Goal: Transaction & Acquisition: Purchase product/service

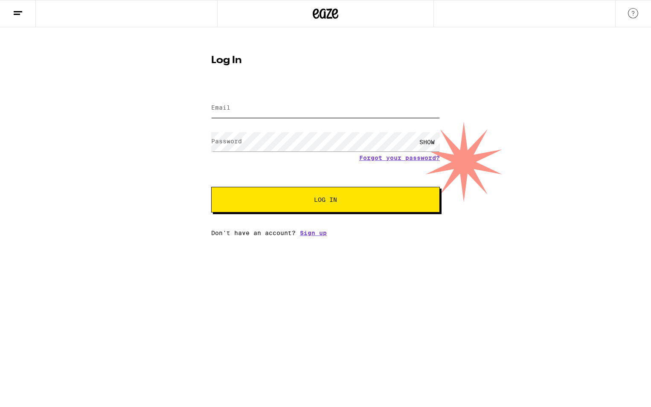
type input "[EMAIL_ADDRESS][DOMAIN_NAME]"
click at [343, 206] on button "Log In" at bounding box center [325, 200] width 229 height 26
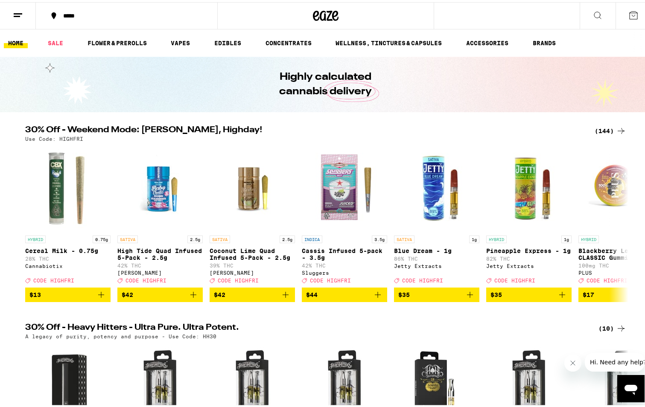
click at [552, 42] on link "BRANDS" at bounding box center [545, 41] width 32 height 10
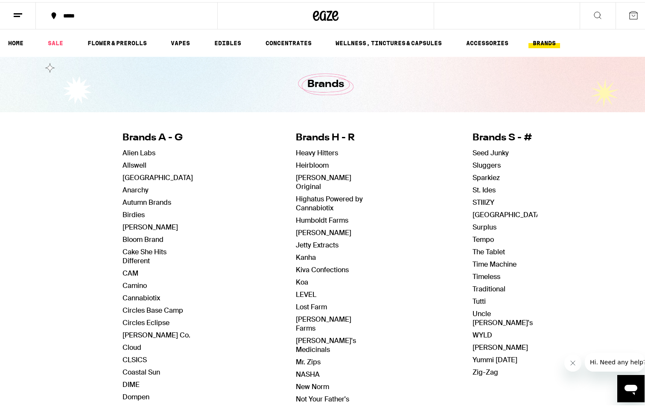
click at [465, 41] on link "ACCESSORIES" at bounding box center [487, 41] width 51 height 10
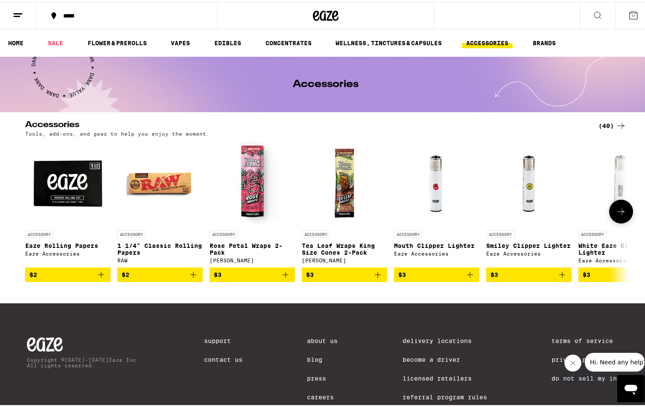
click at [617, 218] on button at bounding box center [621, 210] width 24 height 24
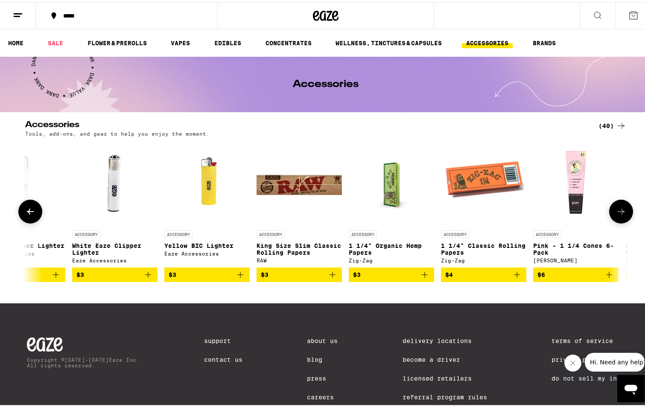
scroll to position [0, 508]
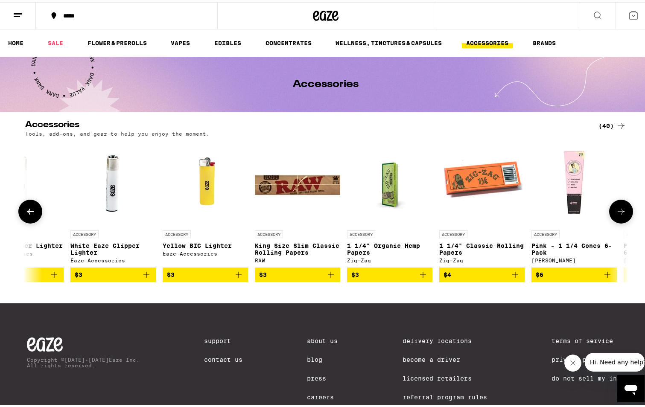
click at [617, 218] on button at bounding box center [621, 210] width 24 height 24
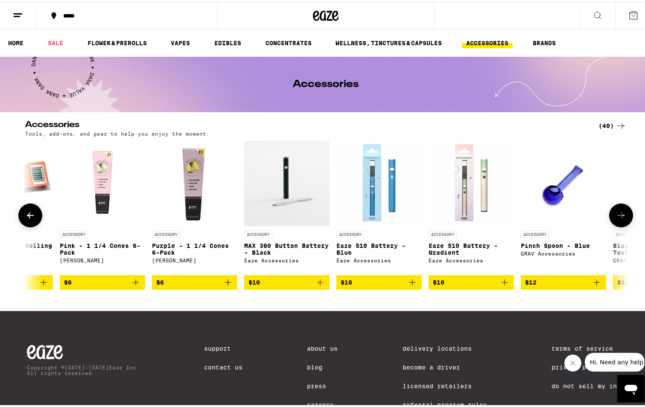
scroll to position [0, 1016]
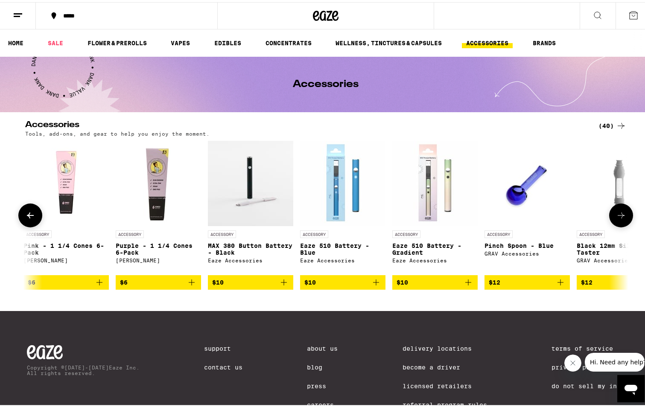
click at [622, 217] on icon at bounding box center [621, 213] width 10 height 10
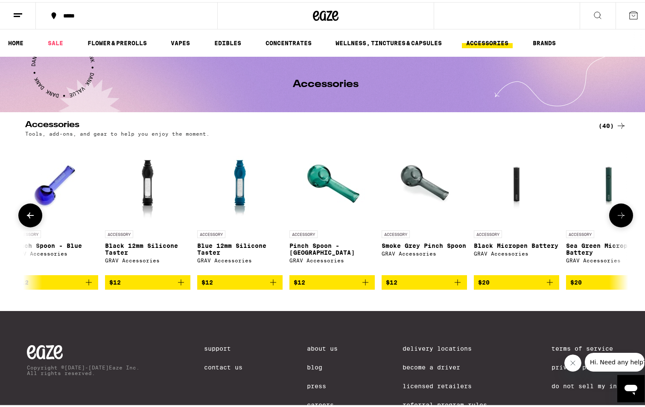
scroll to position [0, 1524]
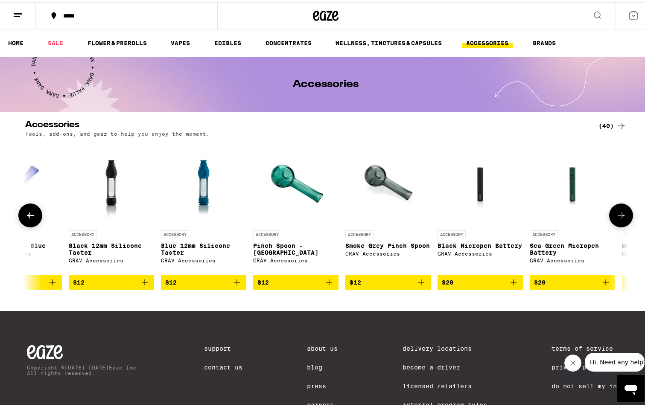
click at [622, 217] on icon at bounding box center [621, 213] width 10 height 10
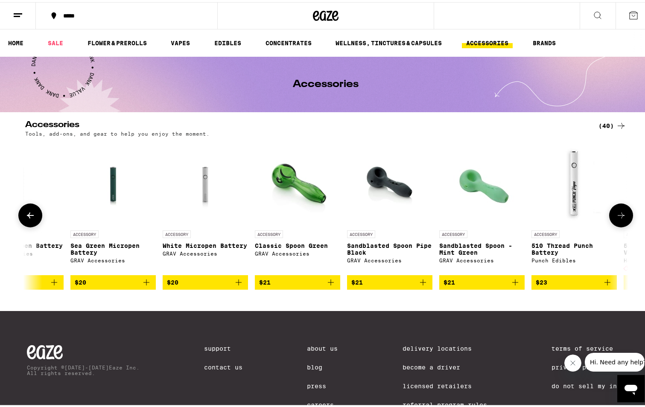
scroll to position [0, 2032]
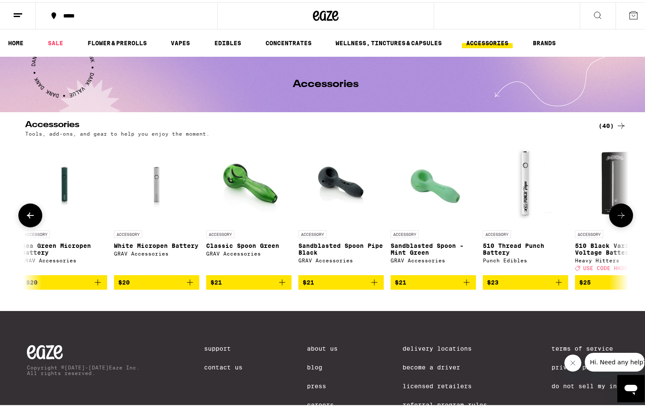
click at [616, 218] on icon at bounding box center [621, 213] width 10 height 10
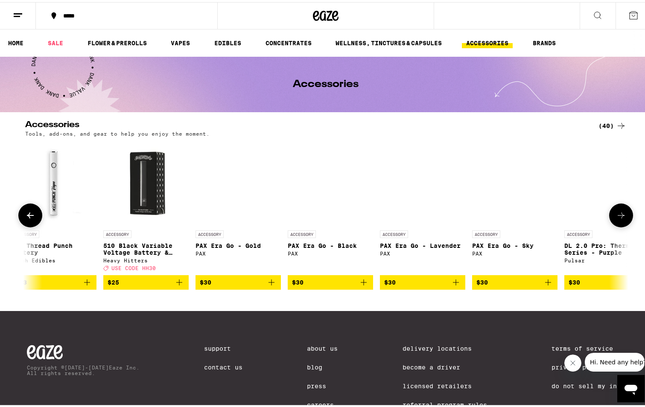
scroll to position [0, 2540]
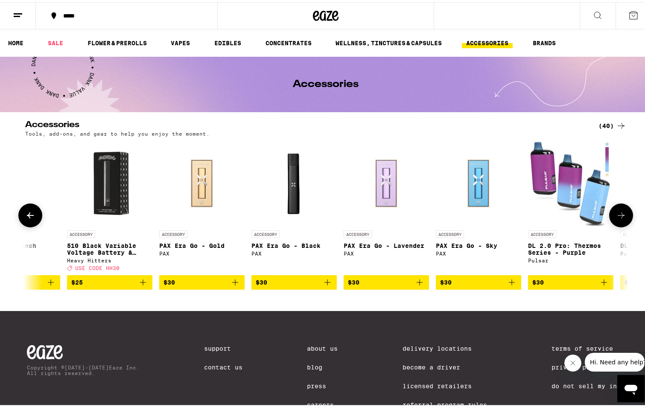
click at [625, 218] on button at bounding box center [621, 214] width 24 height 24
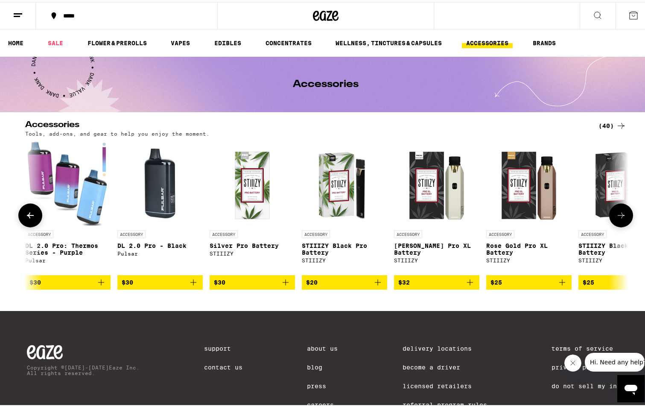
scroll to position [0, 3048]
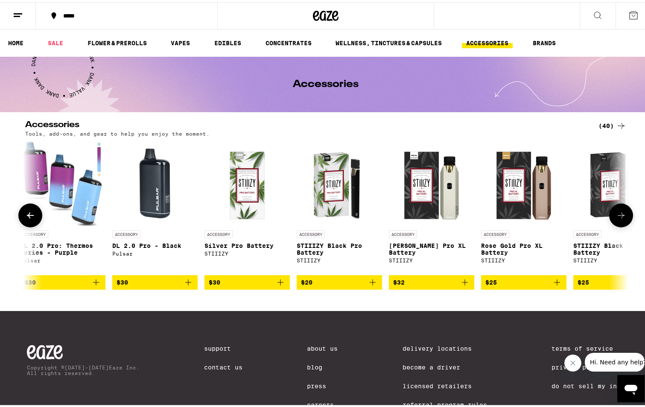
click at [617, 219] on icon at bounding box center [621, 213] width 10 height 10
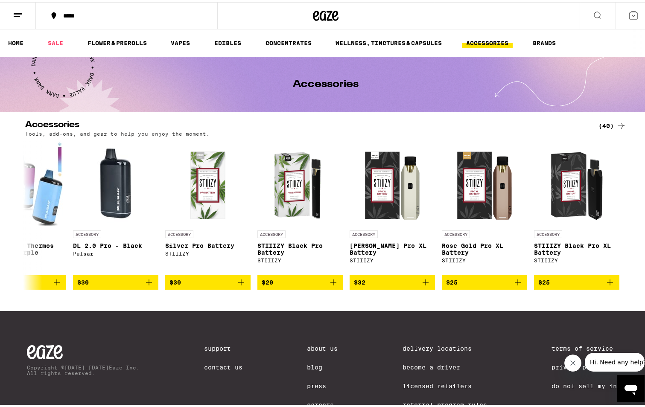
click at [175, 38] on link "VAPES" at bounding box center [180, 41] width 28 height 10
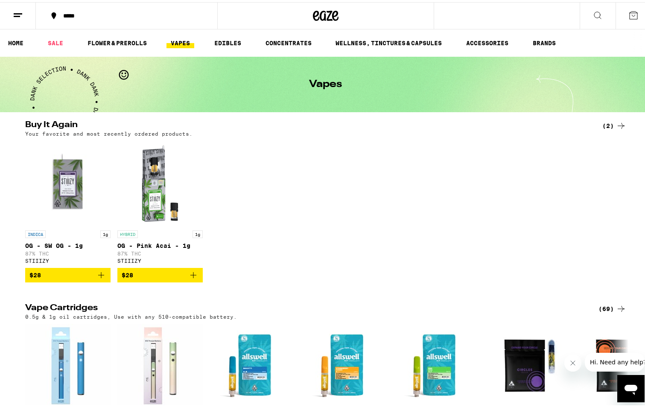
click at [330, 193] on div "INDICA 1g OG - SW OG - 1g 87% THC STIIIZY $28 HYBRID 1g OG - Pink Acai - 1g 87%…" at bounding box center [325, 210] width 615 height 142
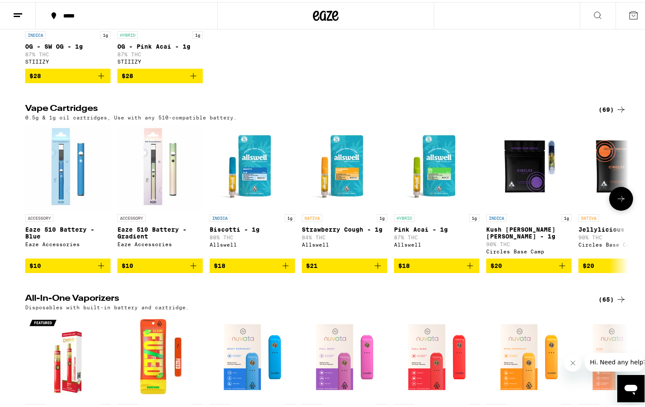
scroll to position [213, 0]
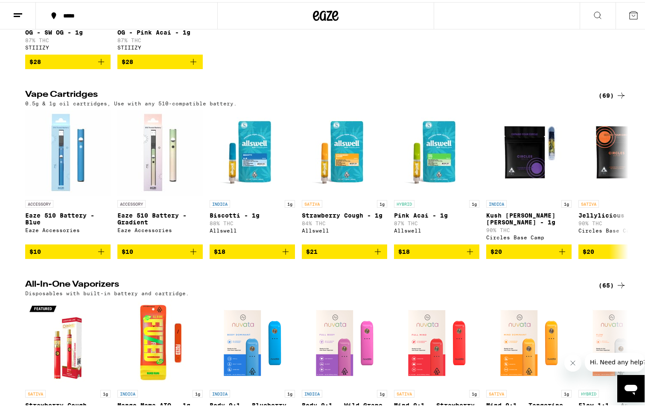
click at [602, 99] on div "(69)" at bounding box center [613, 93] width 28 height 10
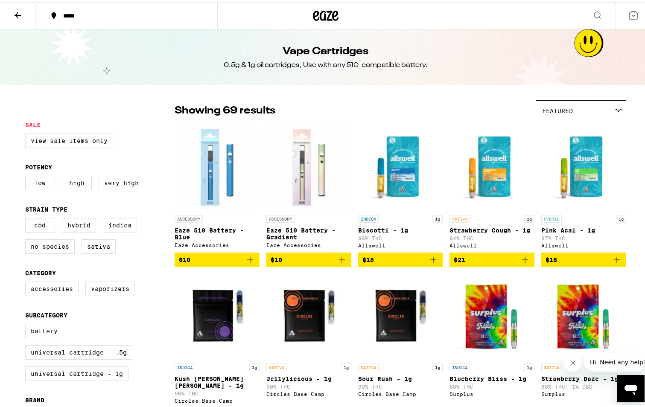
drag, startPoint x: 571, startPoint y: 210, endPoint x: 502, endPoint y: 37, distance: 185.7
click at [323, 18] on icon at bounding box center [326, 13] width 26 height 15
